Goal: Task Accomplishment & Management: Manage account settings

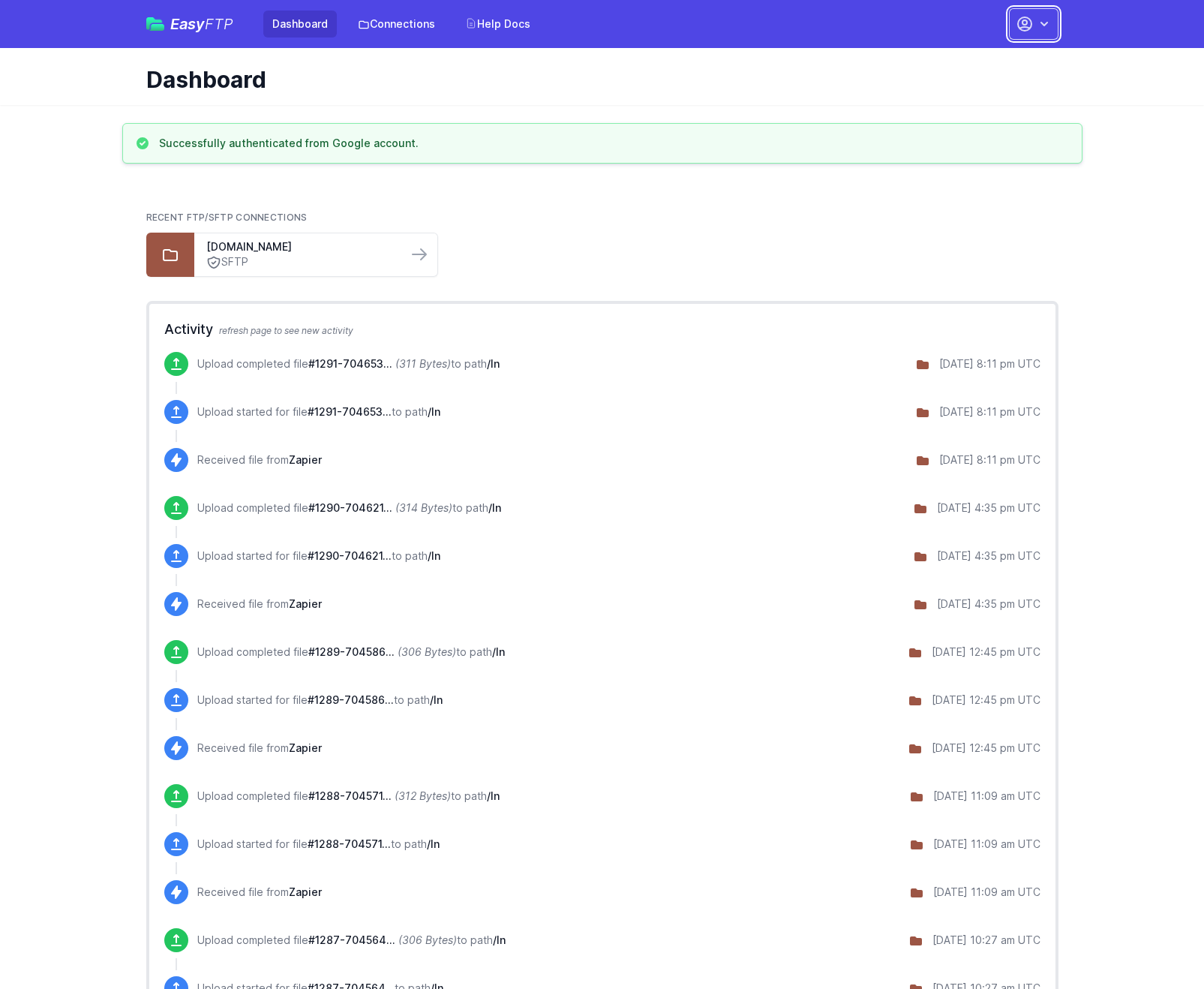
click at [1031, 28] on icon "button" at bounding box center [1025, 23] width 18 height 18
click at [983, 63] on link "Account Settings" at bounding box center [987, 62] width 144 height 27
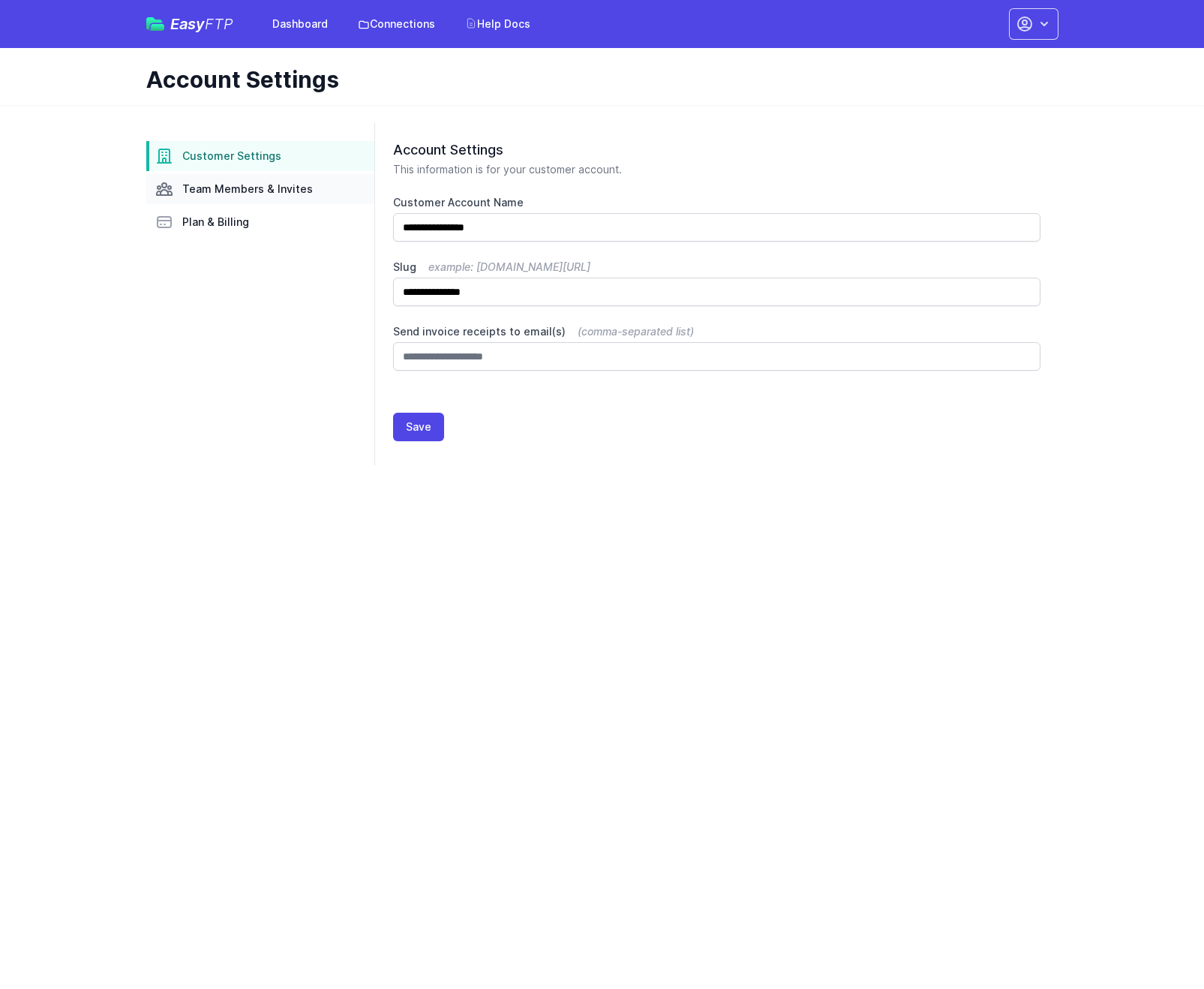
click at [275, 196] on span "Team Members & Invites" at bounding box center [247, 188] width 131 height 15
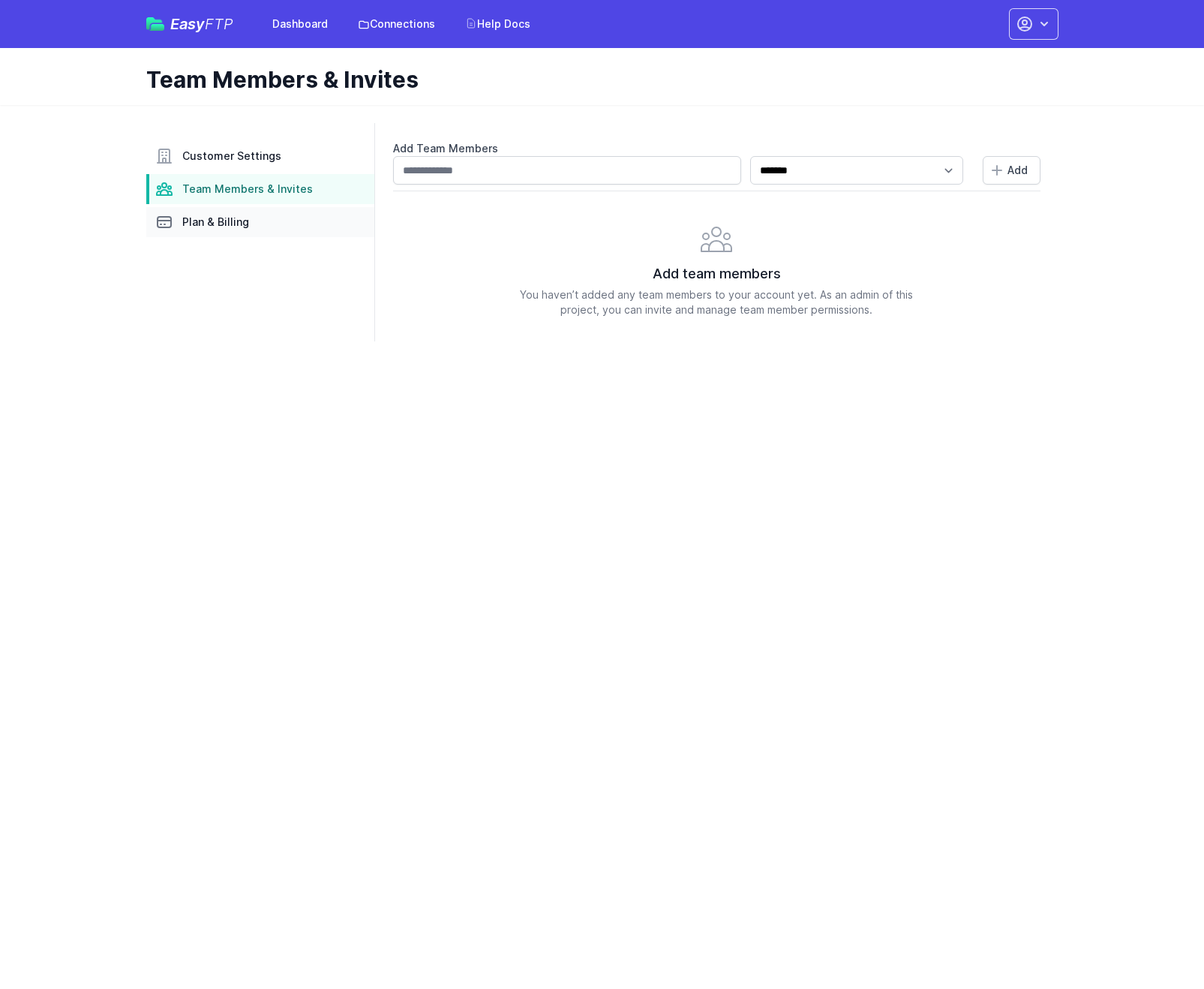
click at [250, 225] on link "Plan & Billing" at bounding box center [260, 221] width 228 height 30
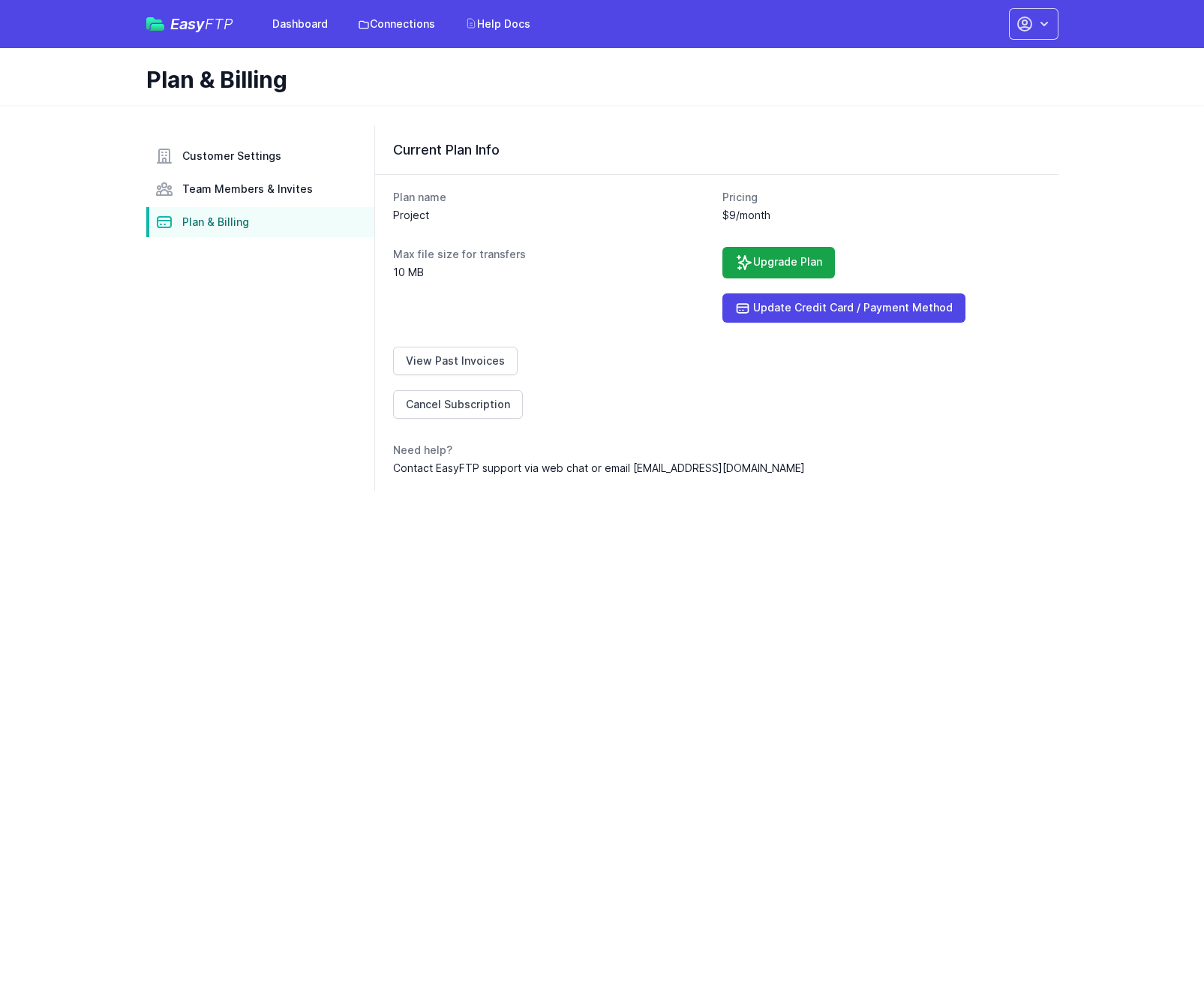
click at [433, 343] on dl "Plan name Project Pricing $9/month Max file size for transfers 10 MB Upgrade Pl…" at bounding box center [717, 332] width 648 height 286
click at [433, 351] on link "View Past Invoices" at bounding box center [455, 361] width 125 height 28
click at [223, 191] on span "Team Members & Invites" at bounding box center [247, 188] width 131 height 15
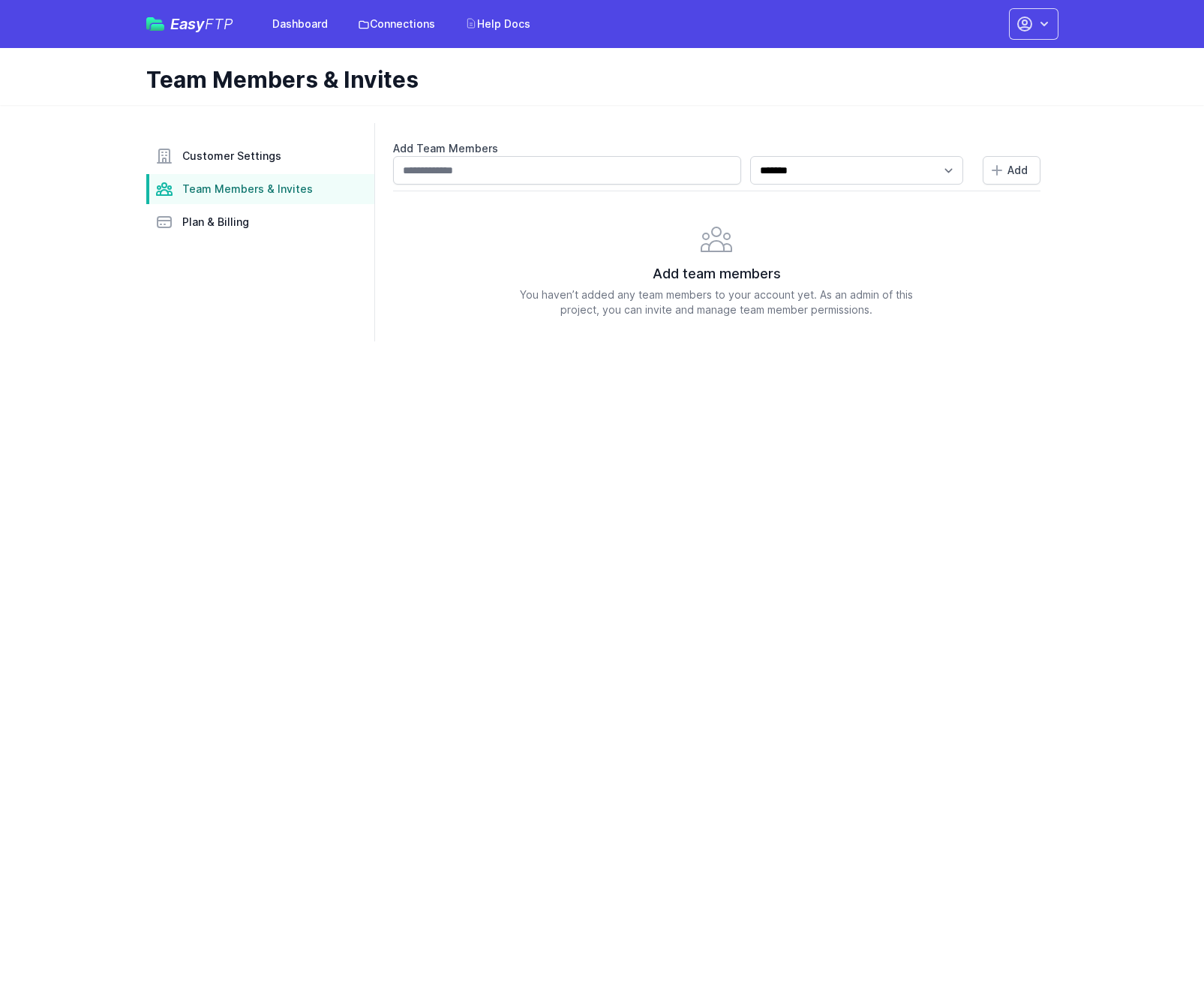
click at [437, 241] on div "Add team members You haven’t added any team members to your account yet. As an …" at bounding box center [717, 254] width 648 height 127
click at [1021, 163] on span "Add" at bounding box center [1018, 170] width 21 height 15
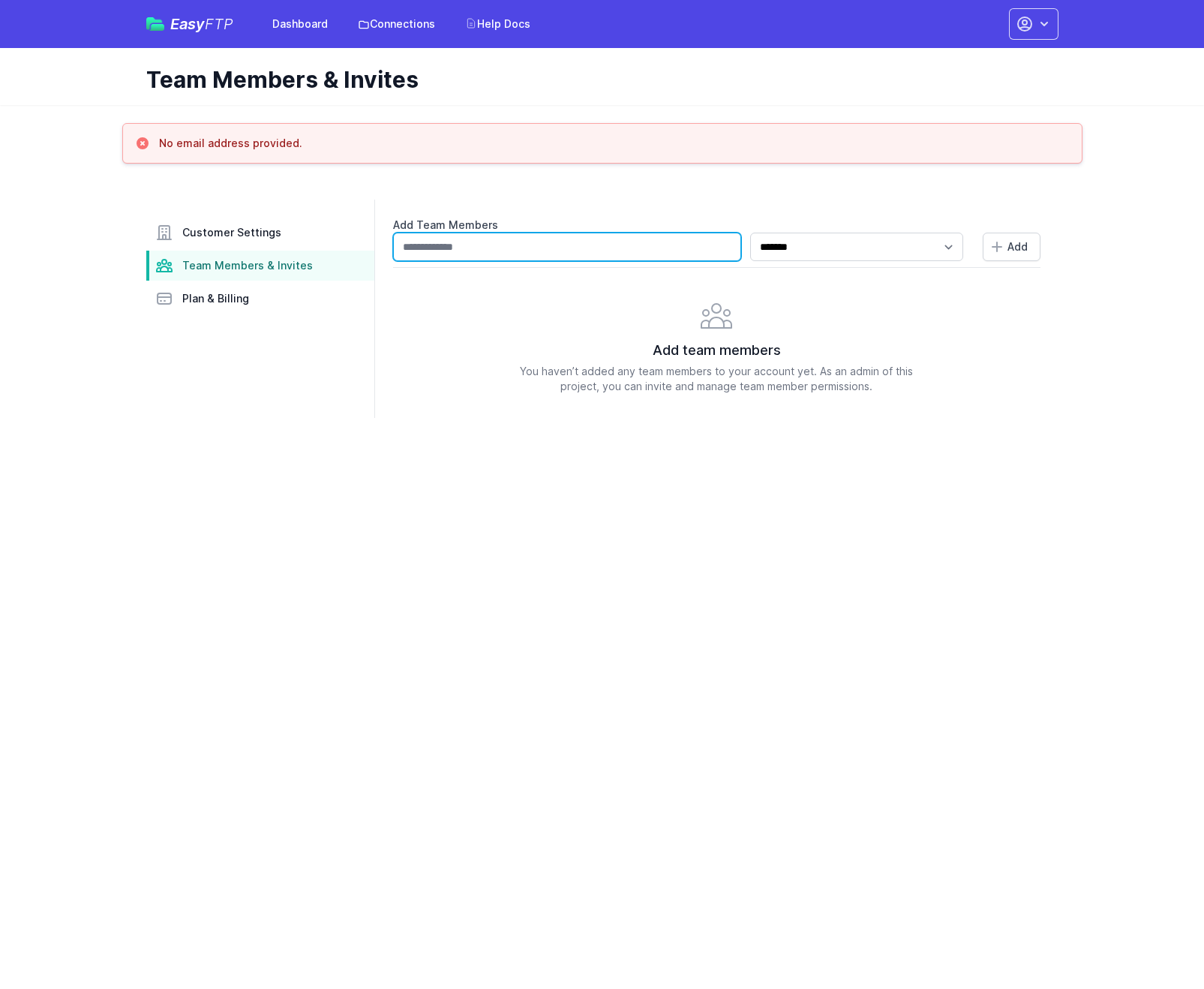
click at [616, 249] on input "text" at bounding box center [567, 246] width 348 height 28
type input "**********"
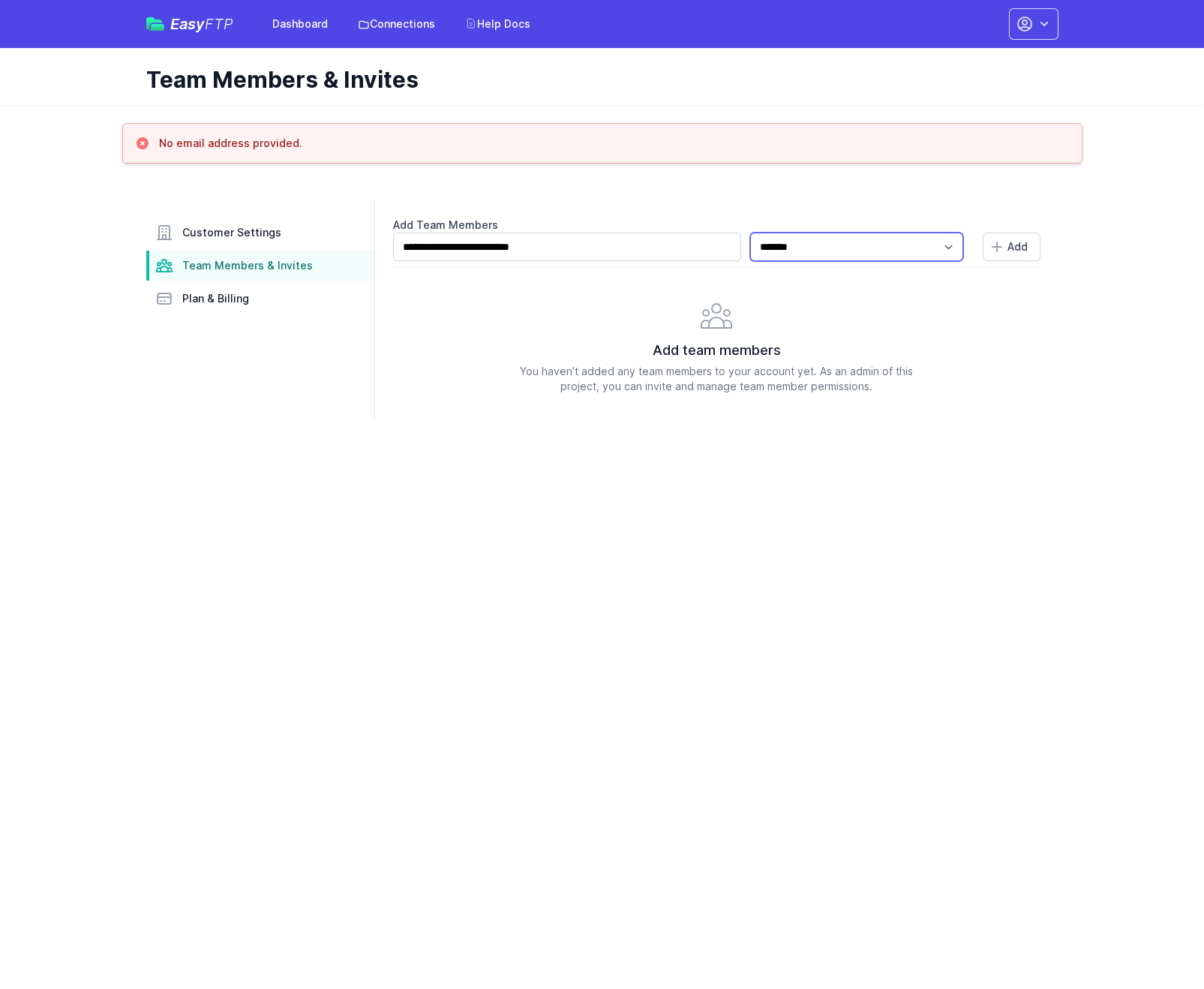
click at [919, 246] on select "**********" at bounding box center [857, 246] width 214 height 28
select select "*****"
click at [759, 233] on select "**********" at bounding box center [857, 246] width 214 height 28
click at [968, 322] on div "Add team members You haven’t added any team members to your account yet. As an …" at bounding box center [717, 331] width 648 height 127
click at [1015, 237] on button "Add" at bounding box center [1012, 246] width 58 height 28
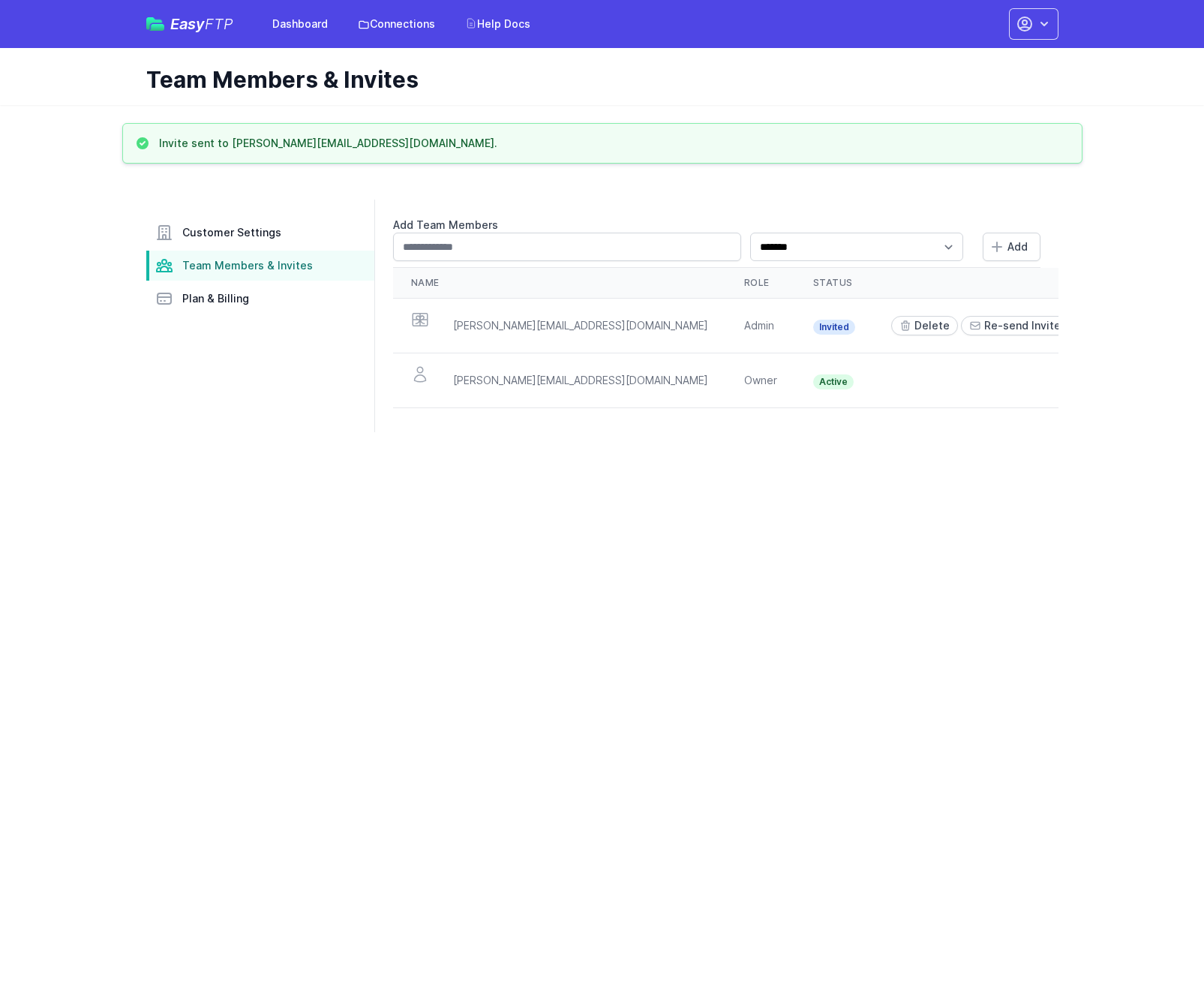
click at [961, 450] on html "Easy FTP Dashboard Connections Help Docs Account Settings Your Profile Contact …" at bounding box center [602, 225] width 1204 height 450
click at [292, 305] on link "Plan & Billing" at bounding box center [260, 298] width 228 height 30
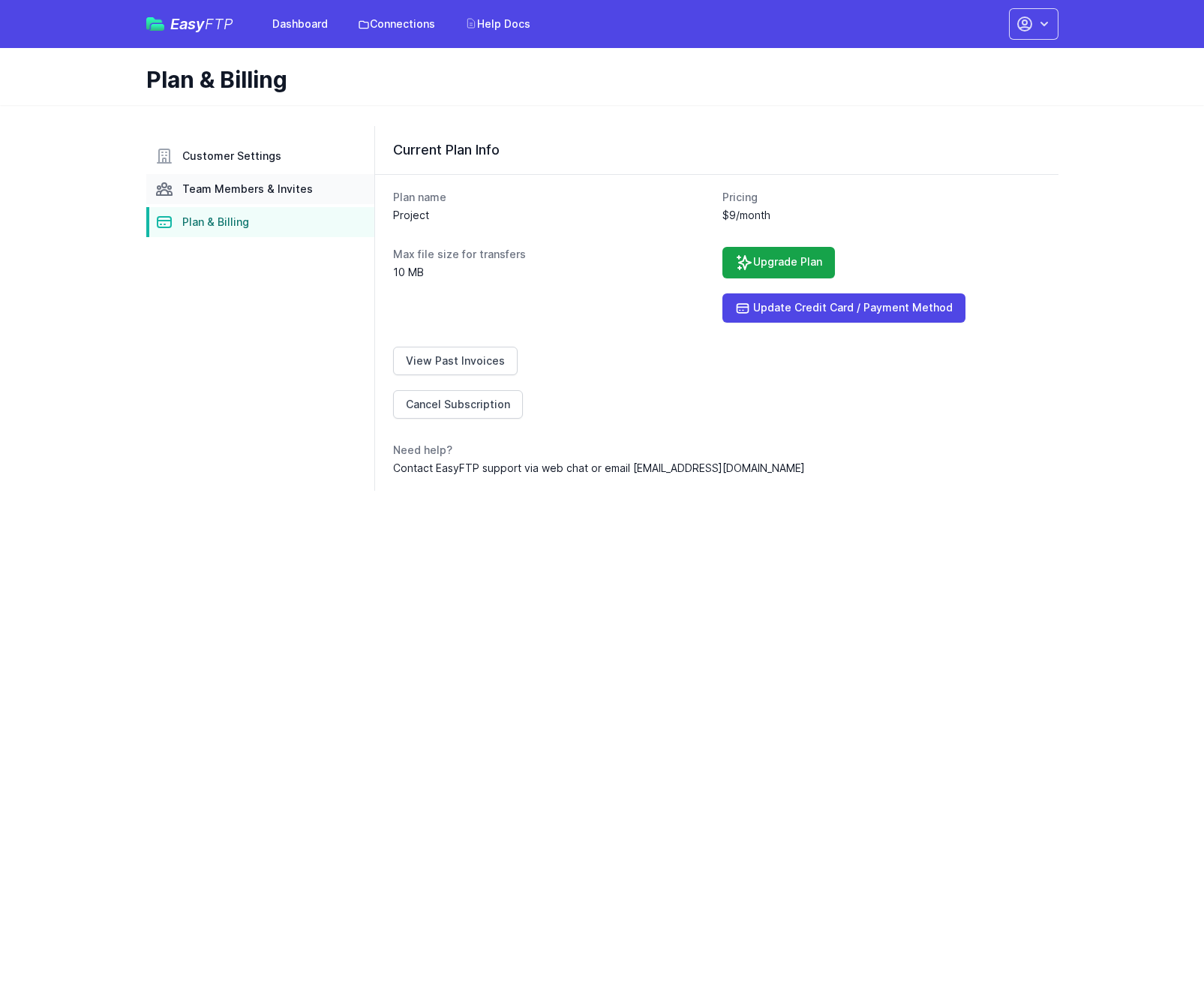
click at [311, 191] on link "Team Members & Invites" at bounding box center [260, 189] width 228 height 30
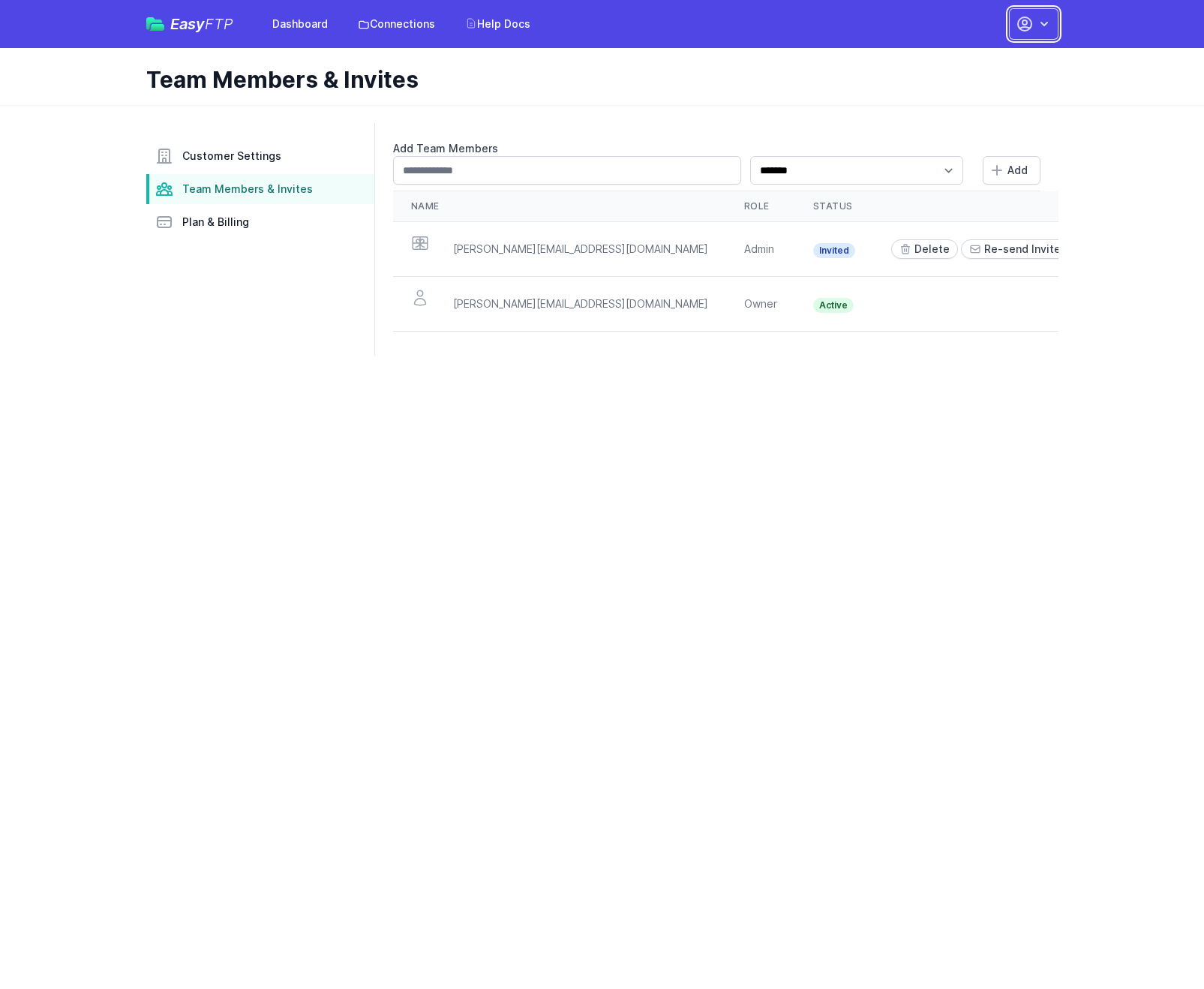
click at [1043, 24] on icon "button" at bounding box center [1044, 23] width 8 height 4
click at [211, 227] on span "Plan & Billing" at bounding box center [216, 221] width 67 height 15
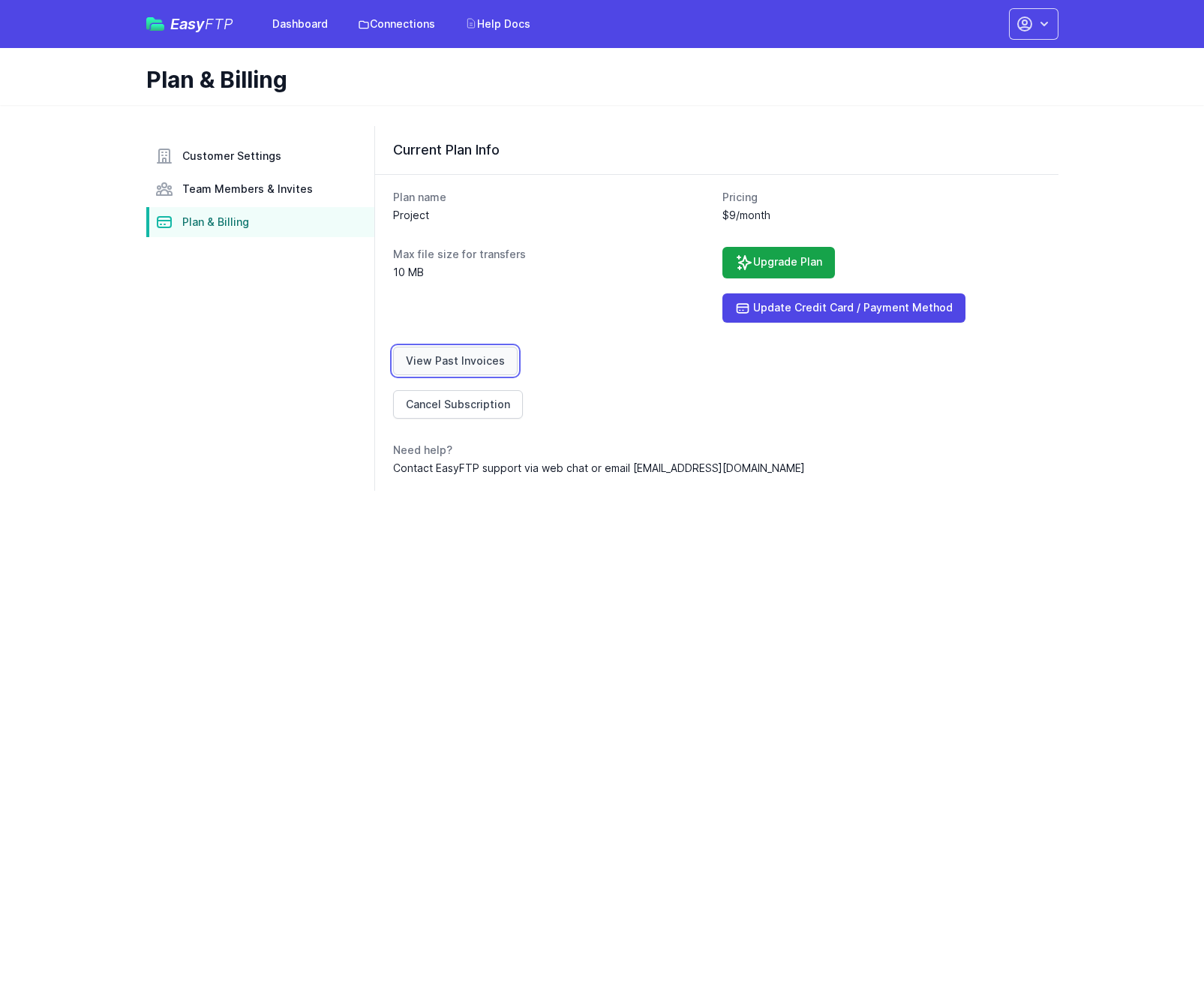
click at [482, 356] on link "View Past Invoices" at bounding box center [455, 361] width 125 height 28
